Goal: Task Accomplishment & Management: Use online tool/utility

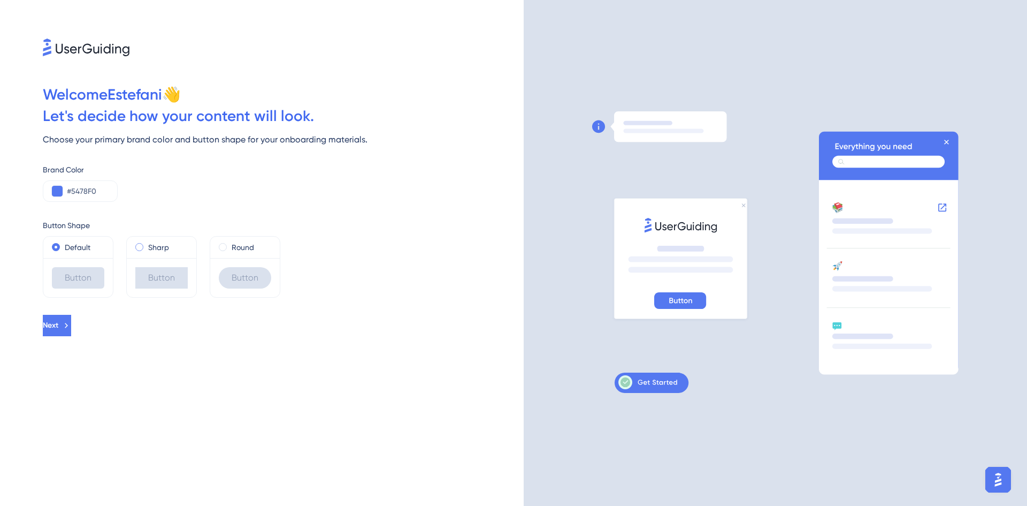
click at [141, 248] on span at bounding box center [139, 247] width 8 height 8
click at [147, 245] on input "radio" at bounding box center [147, 245] width 0 height 0
click at [235, 245] on label "Round" at bounding box center [243, 247] width 22 height 13
click at [54, 245] on span at bounding box center [56, 247] width 8 height 8
click at [63, 245] on input "radio" at bounding box center [63, 245] width 0 height 0
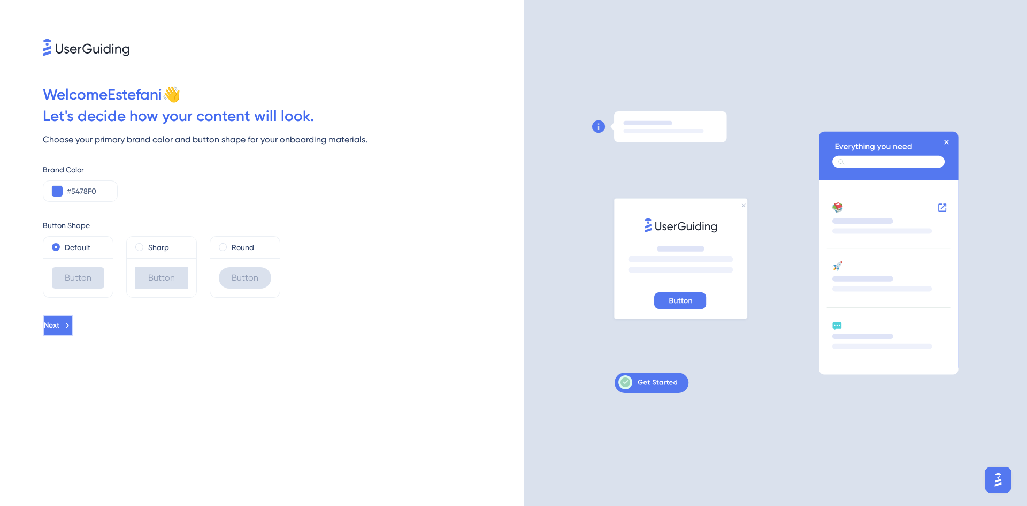
click at [72, 327] on icon at bounding box center [68, 326] width 10 height 10
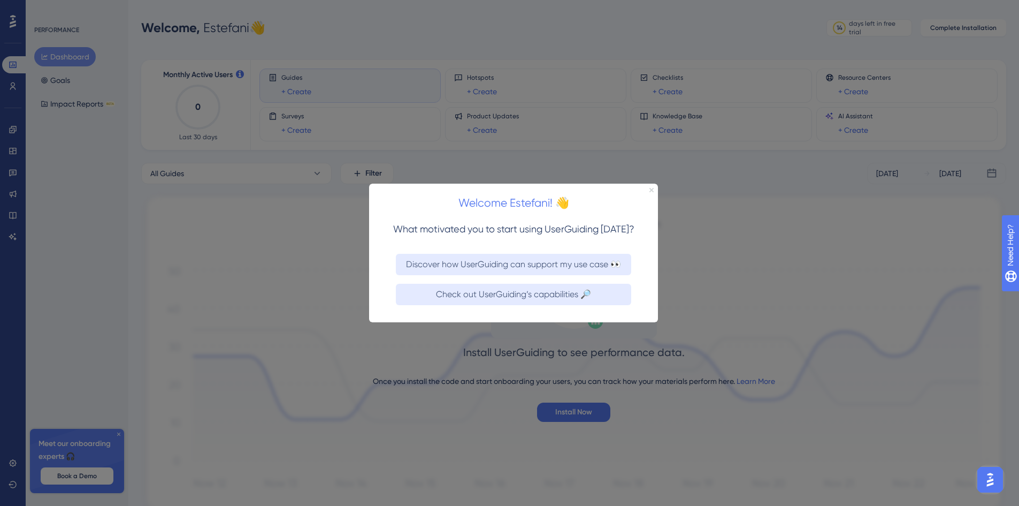
click at [653, 190] on icon "Close Preview" at bounding box center [652, 189] width 4 height 4
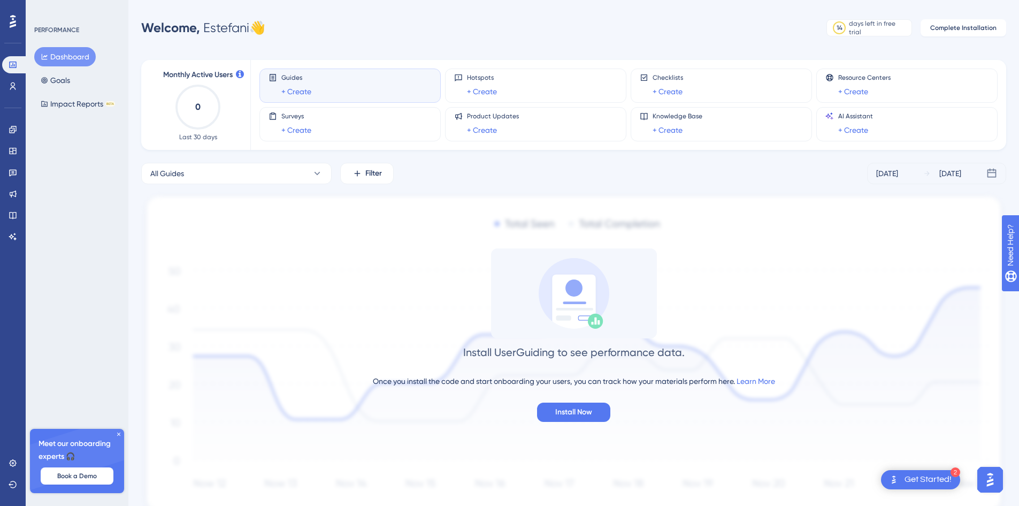
click at [363, 90] on div "Guides + Create" at bounding box center [350, 85] width 163 height 25
drag, startPoint x: 120, startPoint y: 435, endPoint x: 125, endPoint y: 423, distance: 12.9
click at [120, 433] on icon at bounding box center [119, 434] width 6 height 6
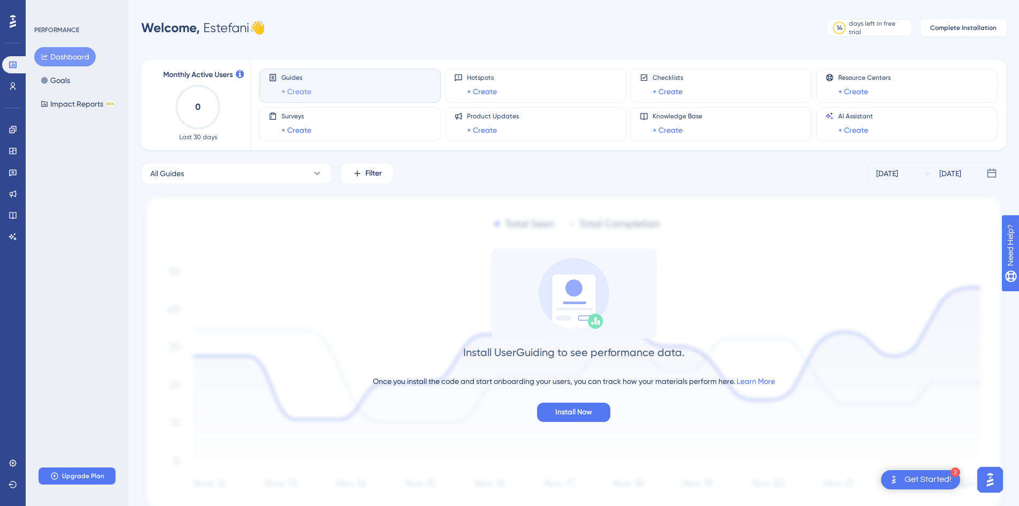
click at [288, 90] on link "+ Create" at bounding box center [296, 91] width 30 height 13
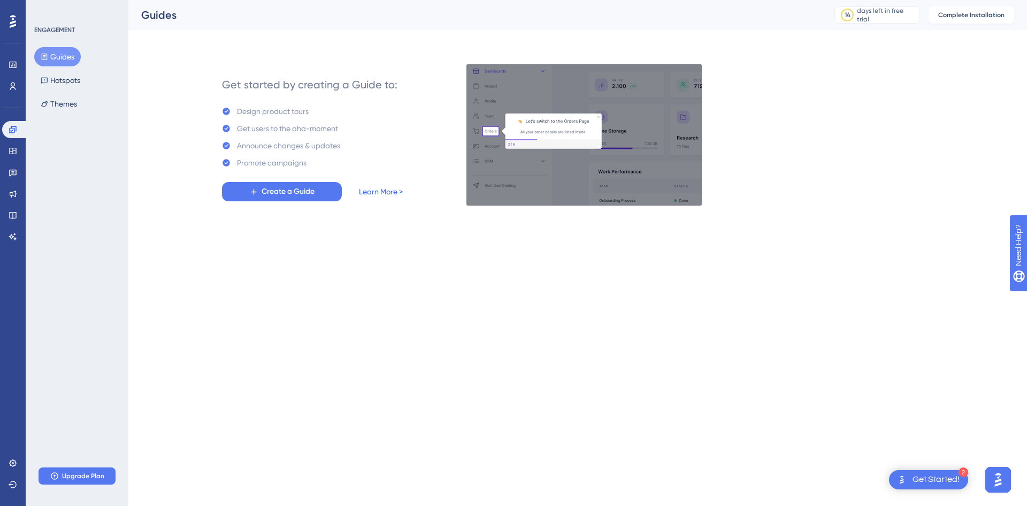
click at [378, 192] on link "Learn More >" at bounding box center [381, 191] width 44 height 13
